Goal: Transaction & Acquisition: Purchase product/service

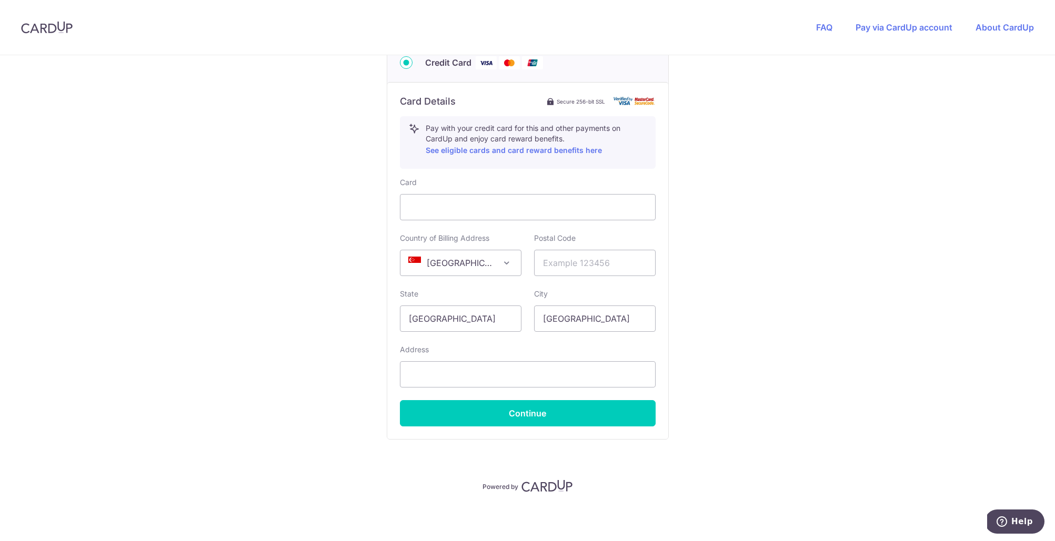
scroll to position [356, 0]
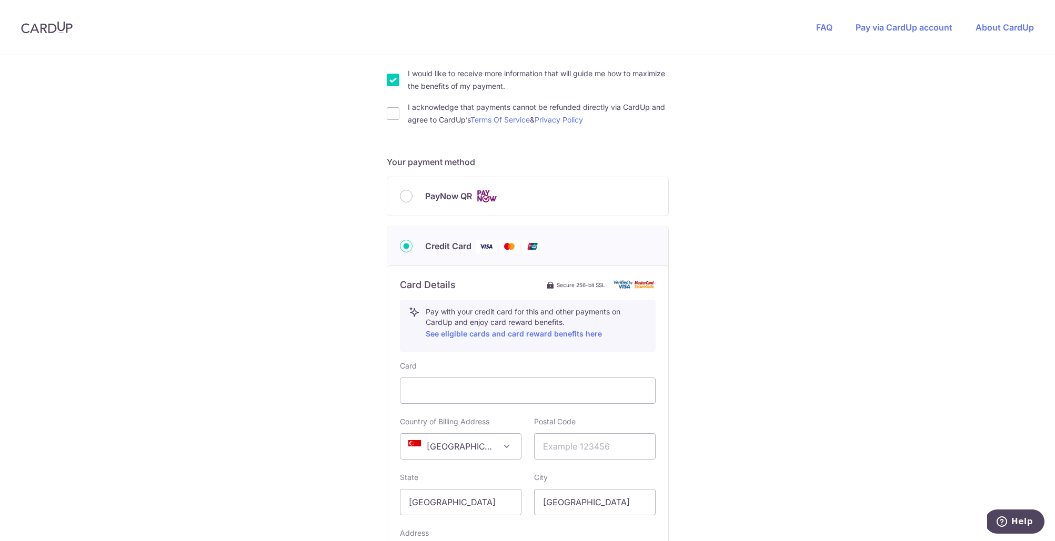
click at [410, 200] on div "PayNow QR" at bounding box center [528, 196] width 256 height 13
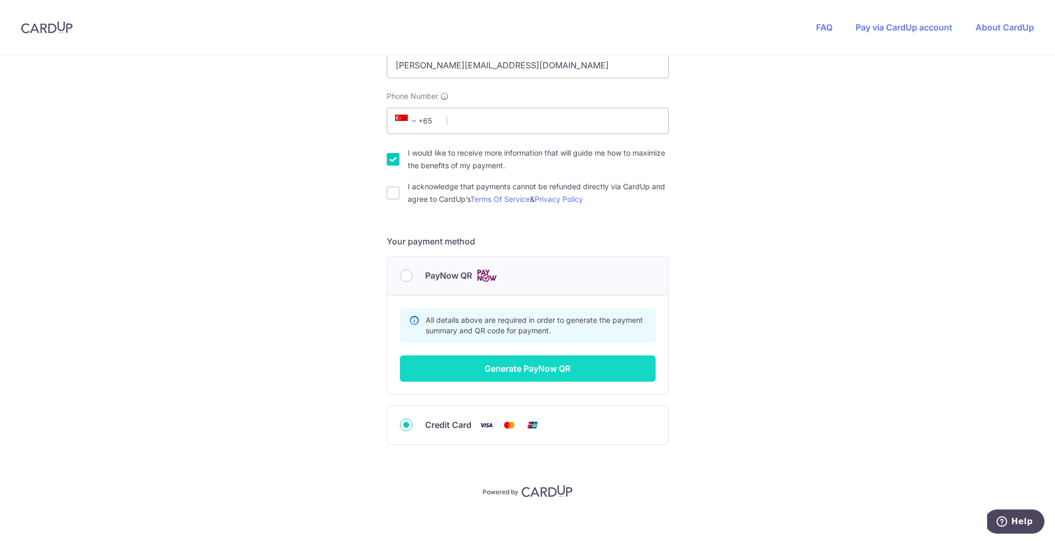
scroll to position [170, 0]
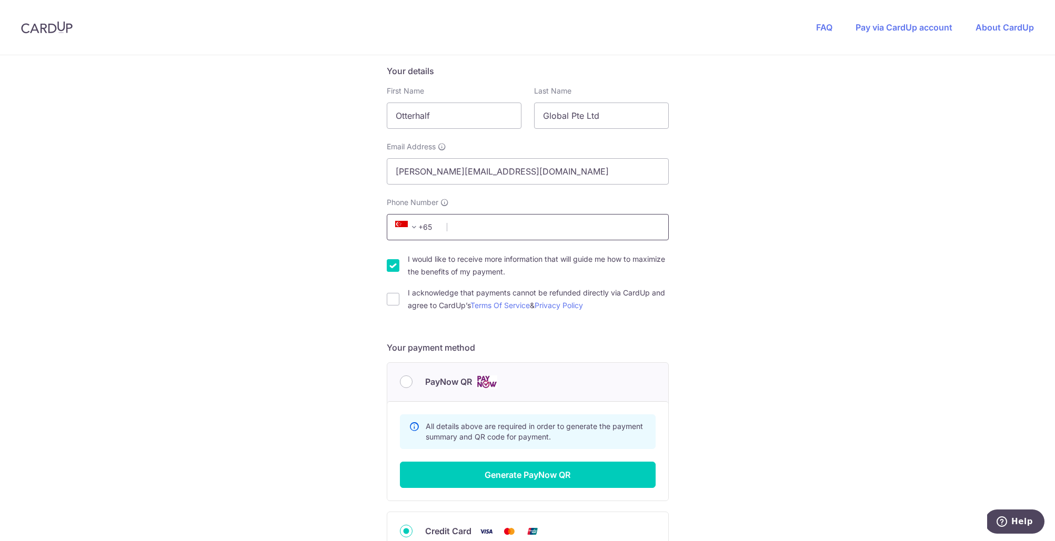
click at [503, 222] on input "Phone Number" at bounding box center [528, 227] width 282 height 26
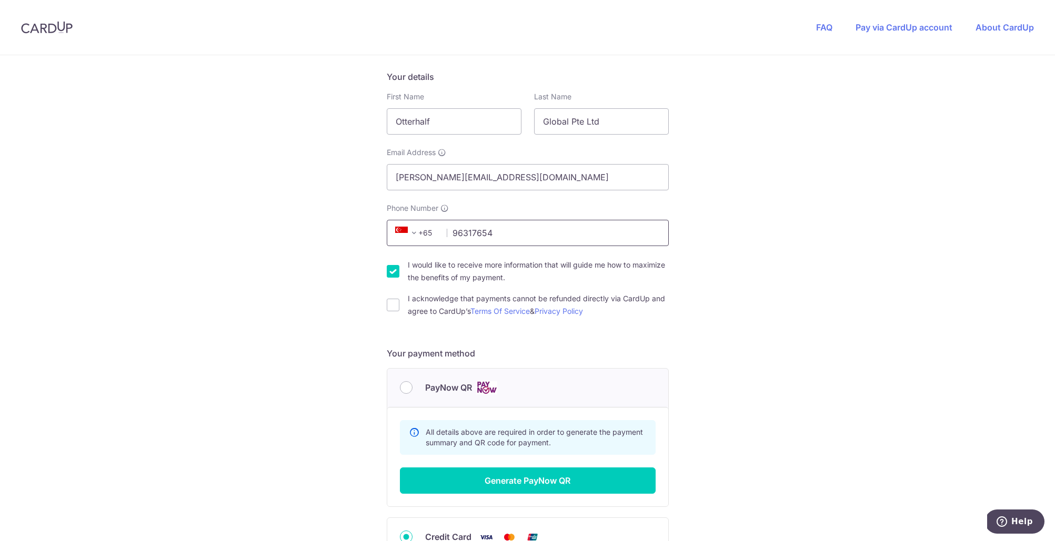
scroll to position [222, 0]
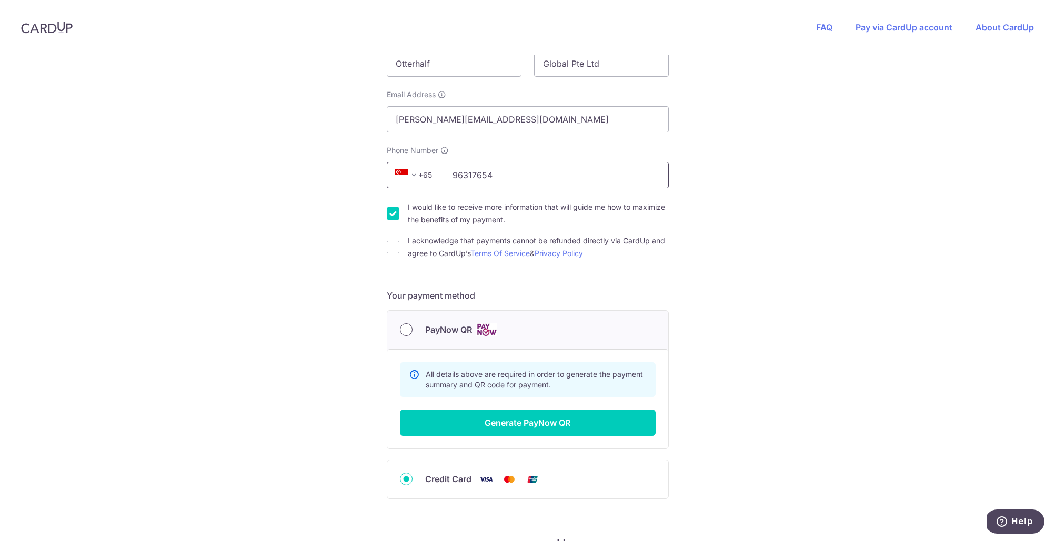
type input "96317654"
click at [409, 331] on input "PayNow QR" at bounding box center [406, 329] width 13 height 13
radio input "true"
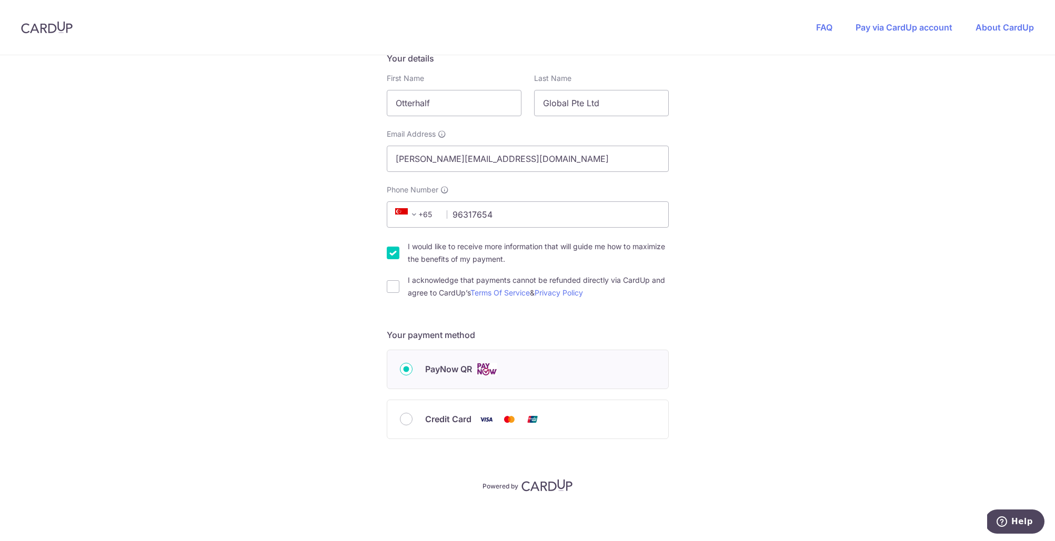
scroll to position [183, 0]
click at [455, 368] on span "PayNow QR" at bounding box center [448, 369] width 47 height 13
click at [412, 368] on input "PayNow QR" at bounding box center [406, 369] width 13 height 13
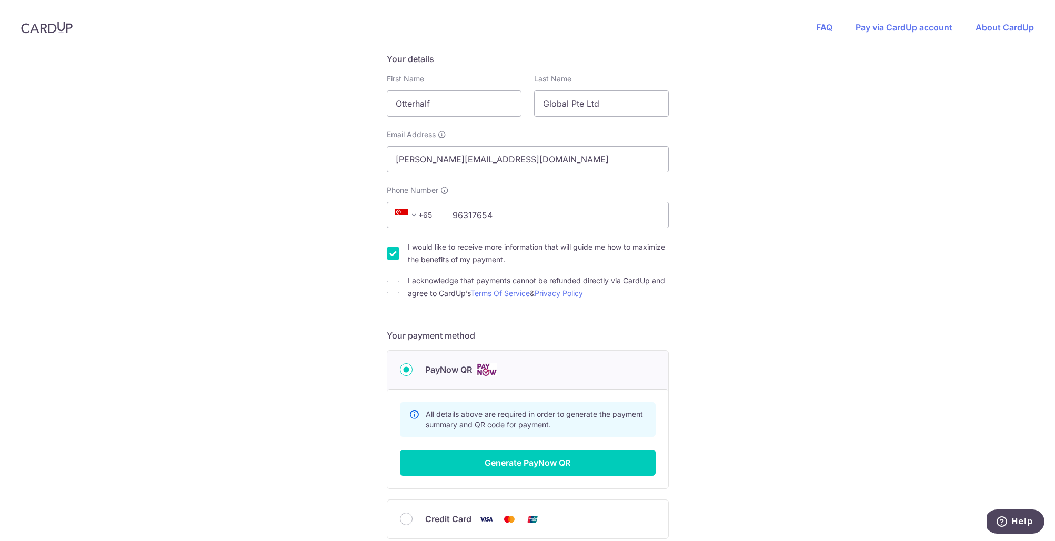
scroll to position [278, 0]
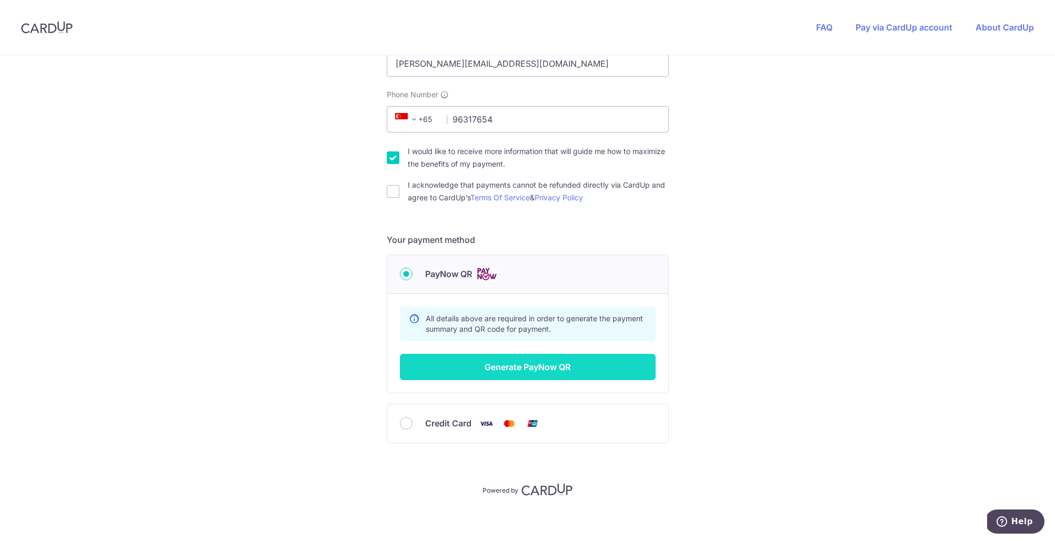
click at [515, 368] on button "Generate PayNow QR" at bounding box center [528, 367] width 256 height 26
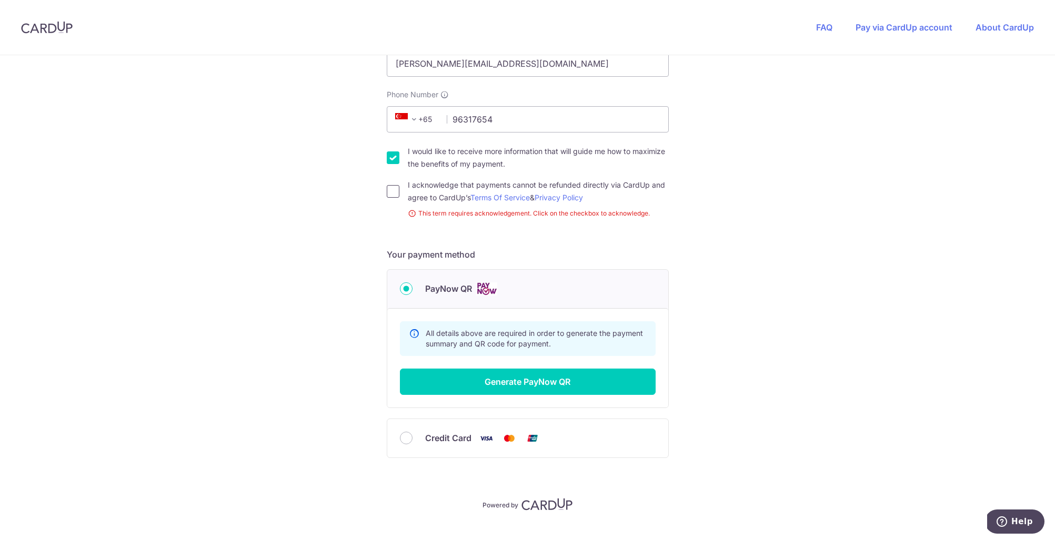
click at [390, 193] on input "I acknowledge that payments cannot be refunded directly via CardUp and agree to…" at bounding box center [393, 191] width 13 height 13
checkbox input "true"
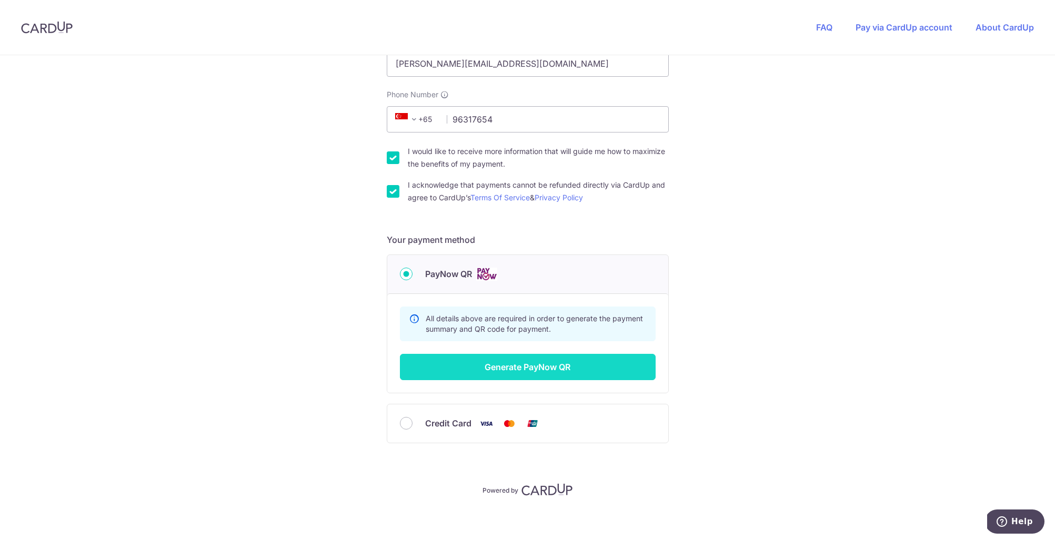
click at [555, 364] on button "Generate PayNow QR" at bounding box center [528, 367] width 256 height 26
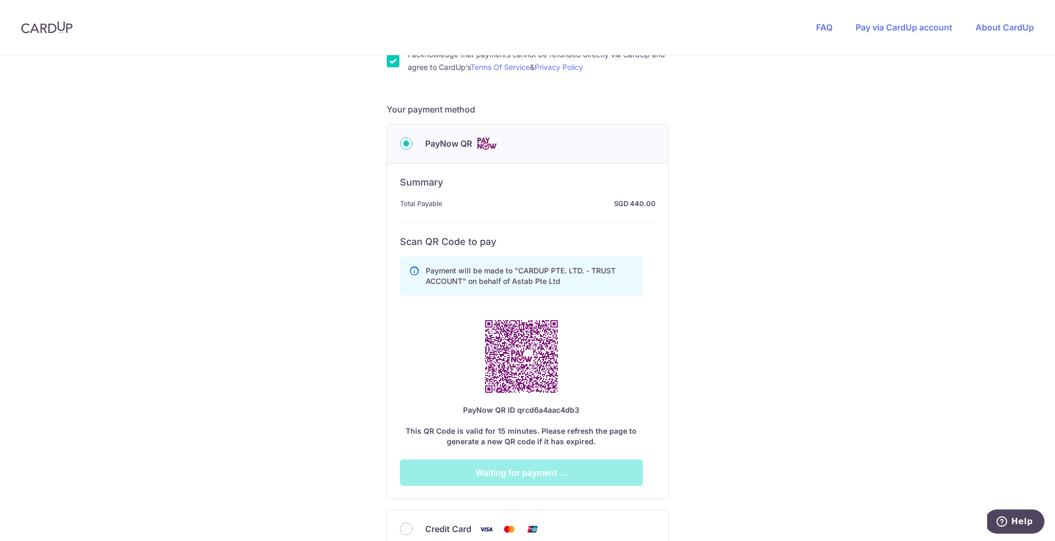
scroll to position [443, 0]
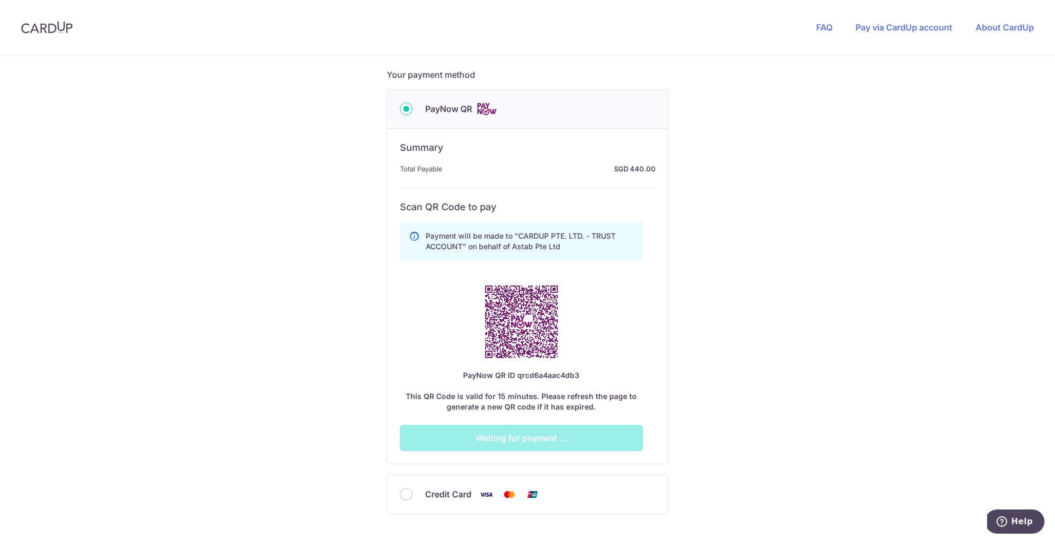
click at [445, 495] on span "Credit Card" at bounding box center [448, 494] width 46 height 13
click at [412, 495] on input "Credit Card" at bounding box center [406, 494] width 13 height 13
radio input "true"
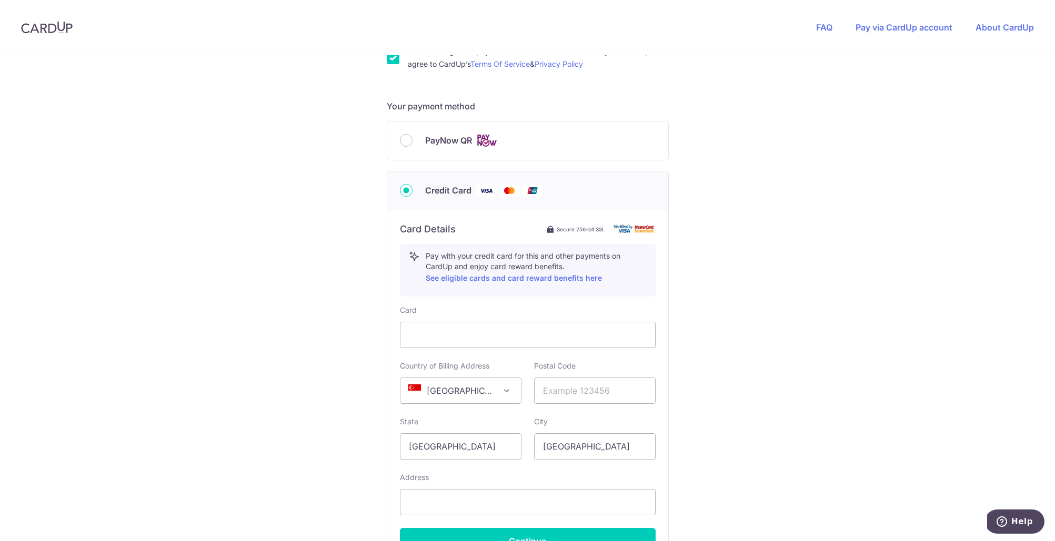
click at [431, 144] on span "PayNow QR" at bounding box center [448, 140] width 47 height 13
click at [412, 144] on input "PayNow QR" at bounding box center [406, 140] width 13 height 13
radio input "true"
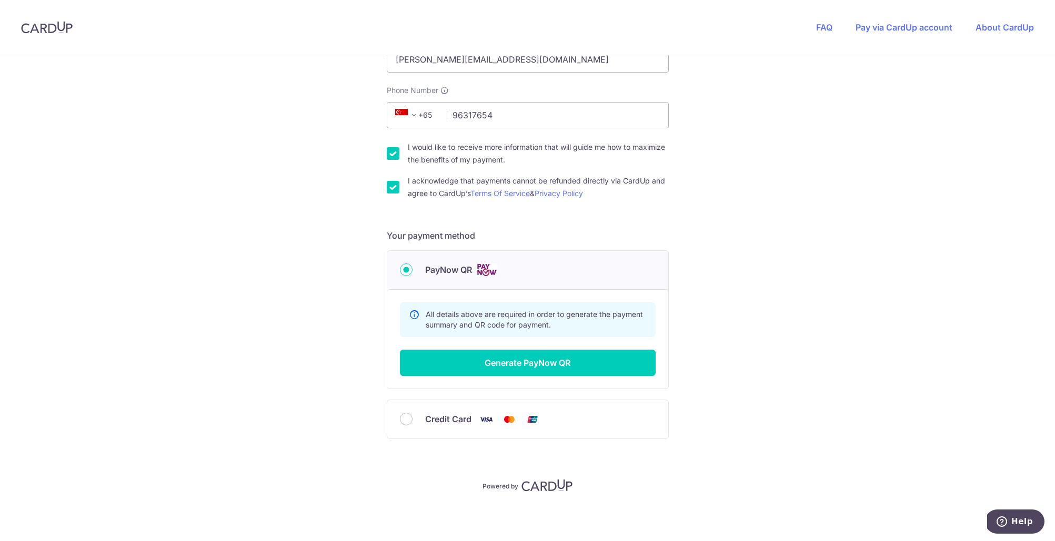
scroll to position [282, 0]
click at [529, 366] on button "Generate PayNow QR" at bounding box center [528, 363] width 256 height 26
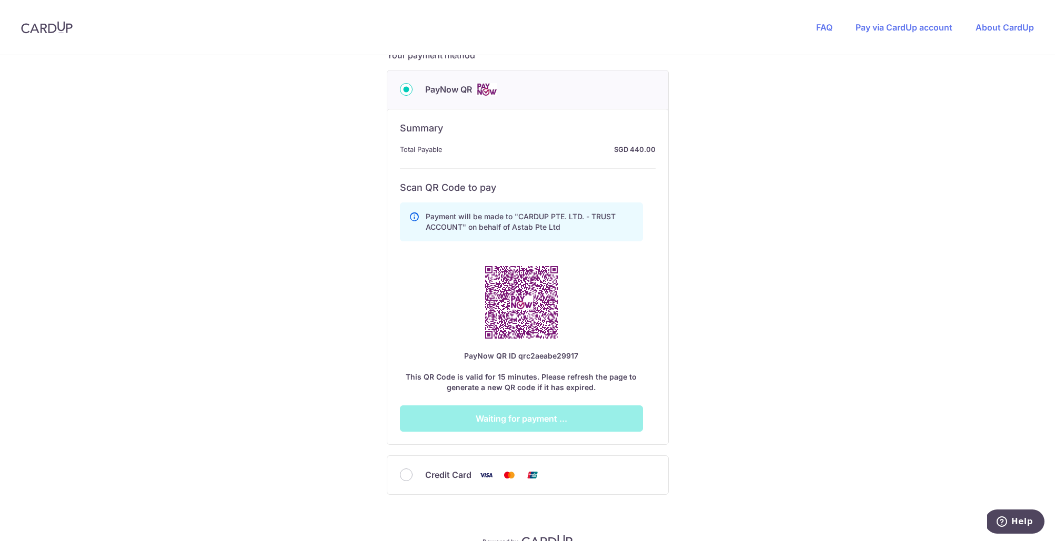
scroll to position [478, 0]
